Goal: Information Seeking & Learning: Learn about a topic

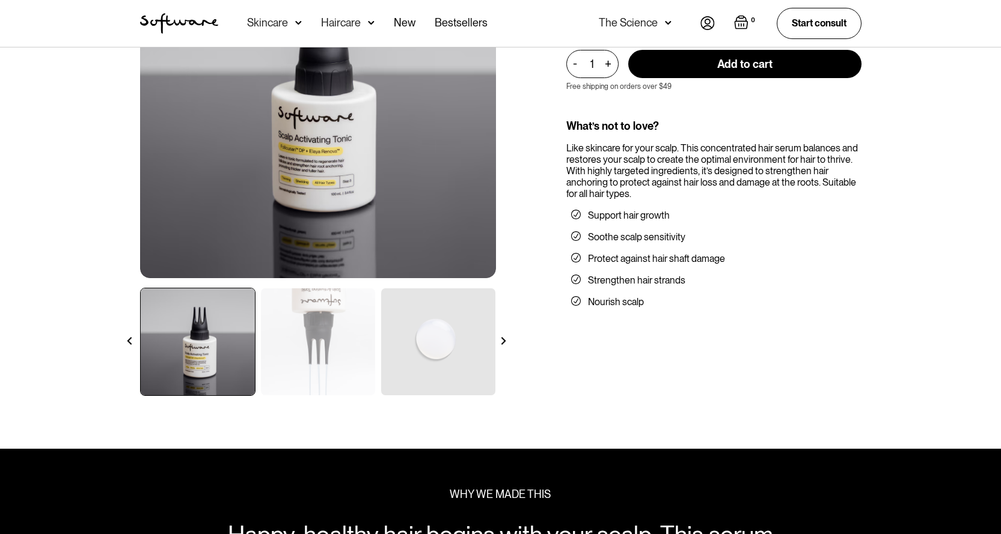
scroll to position [180, 0]
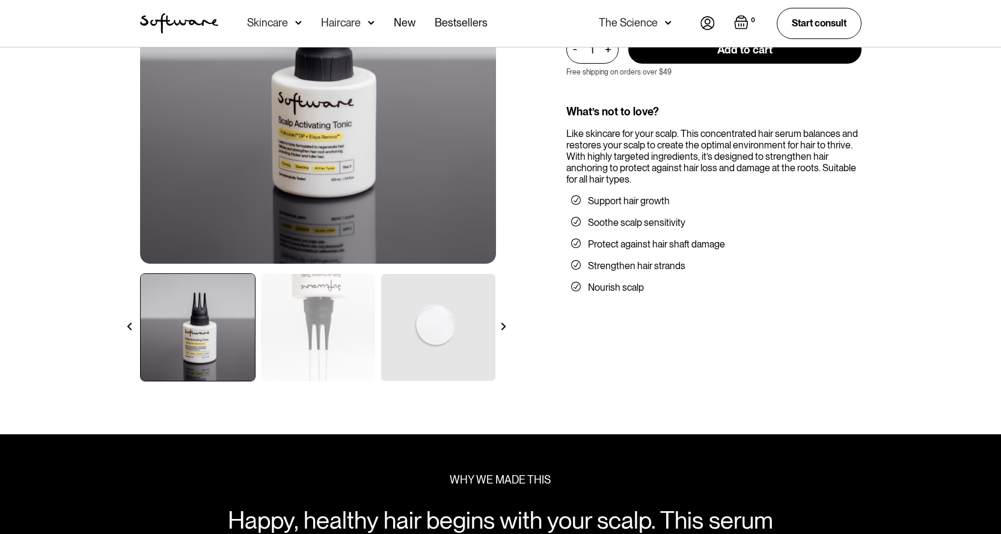
click at [505, 329] on img at bounding box center [503, 327] width 8 height 8
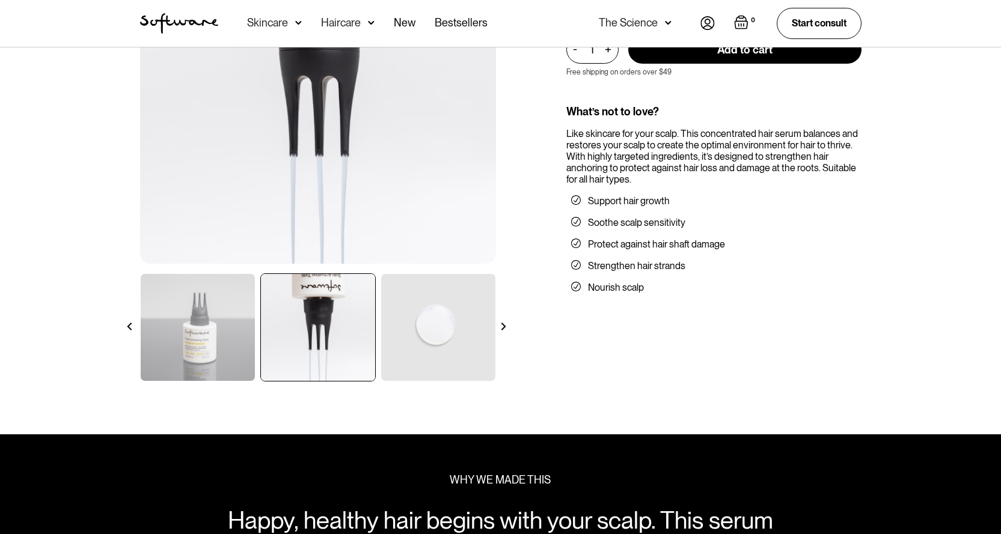
click at [505, 329] on img at bounding box center [503, 327] width 8 height 8
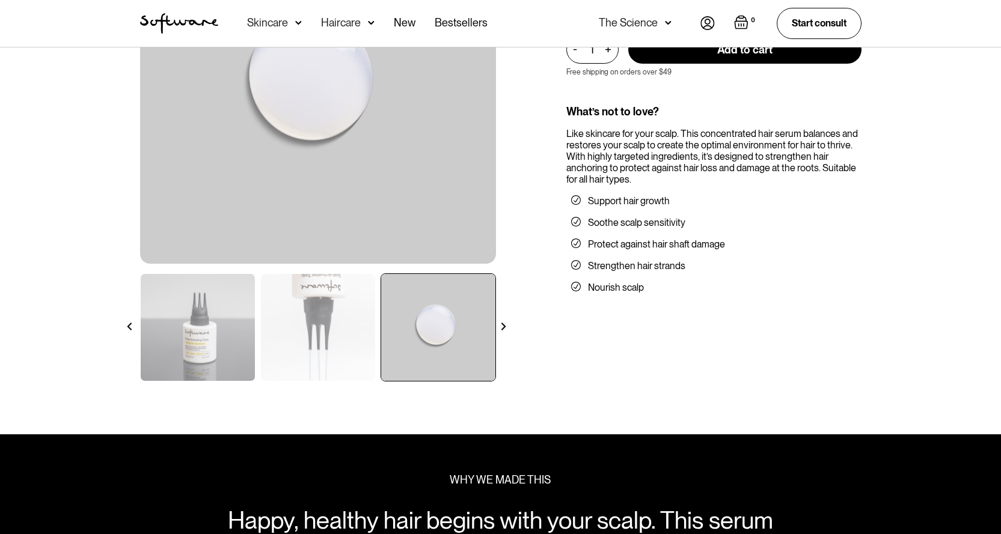
click at [505, 329] on img at bounding box center [503, 327] width 8 height 8
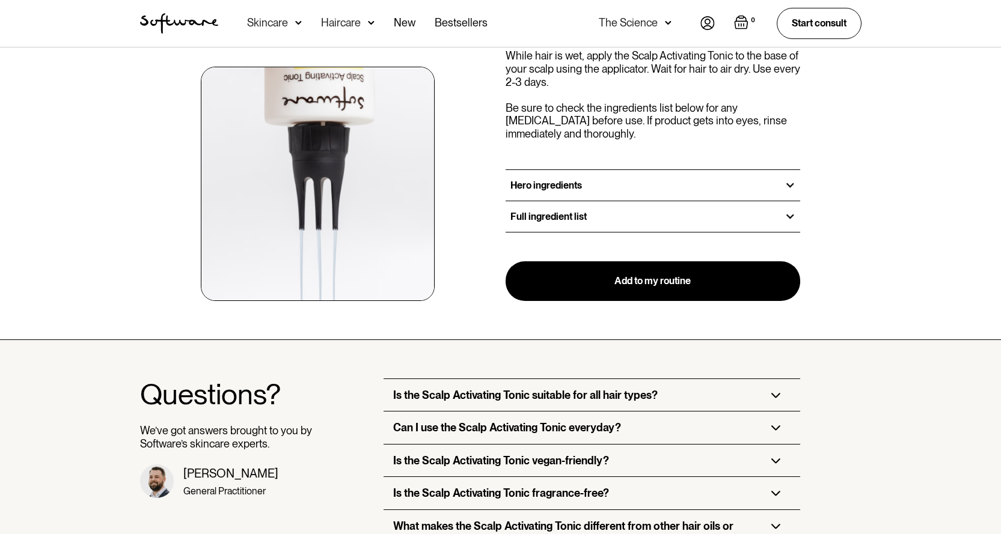
scroll to position [1503, 0]
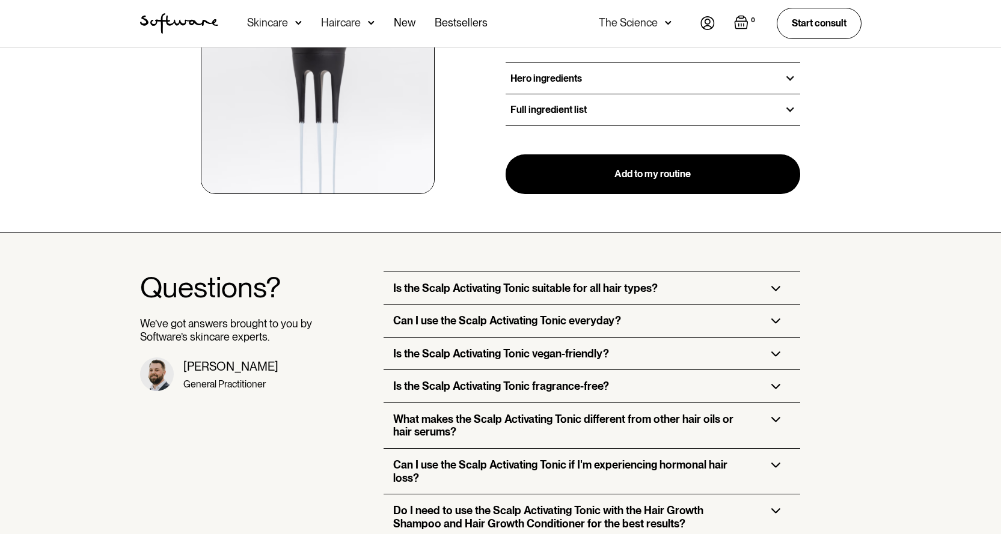
click at [550, 73] on h3 "Hero ingredients" at bounding box center [546, 78] width 72 height 11
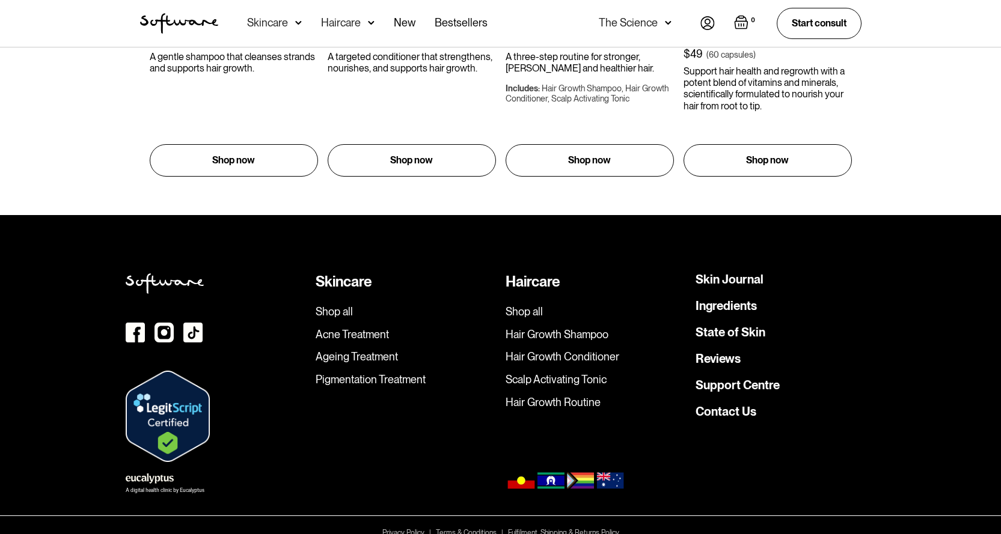
scroll to position [2792, 0]
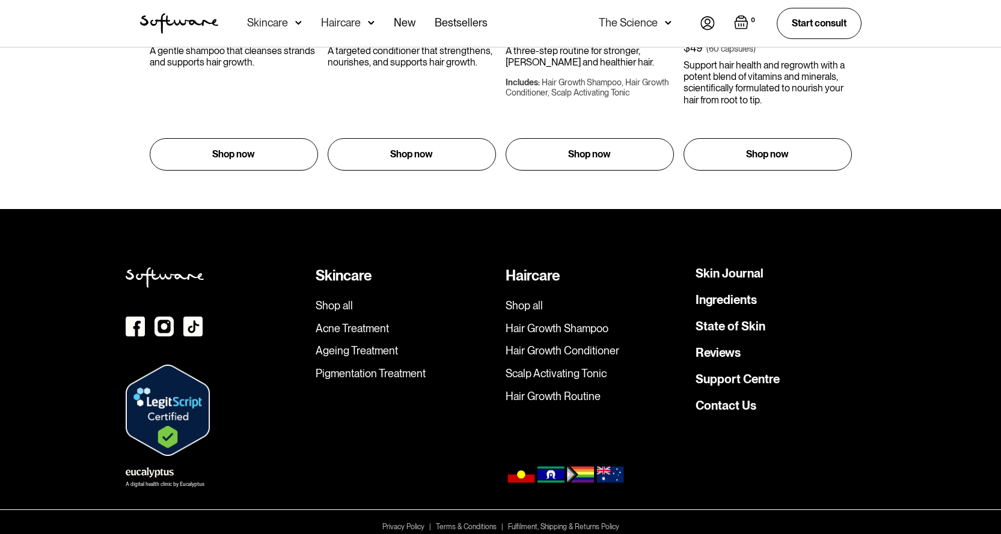
click at [400, 367] on div "Skincare Shop all Acne Treatment Ageing Treatment Pigmentation Treatment" at bounding box center [406, 361] width 180 height 189
click at [400, 367] on link "Pigmentation Treatment" at bounding box center [406, 373] width 180 height 13
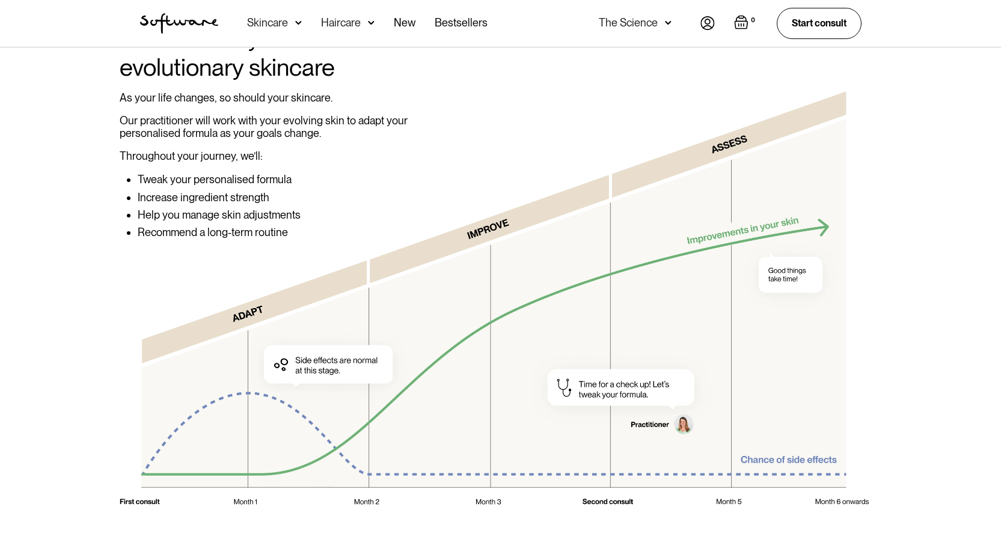
scroll to position [2464, 0]
